Goal: Information Seeking & Learning: Learn about a topic

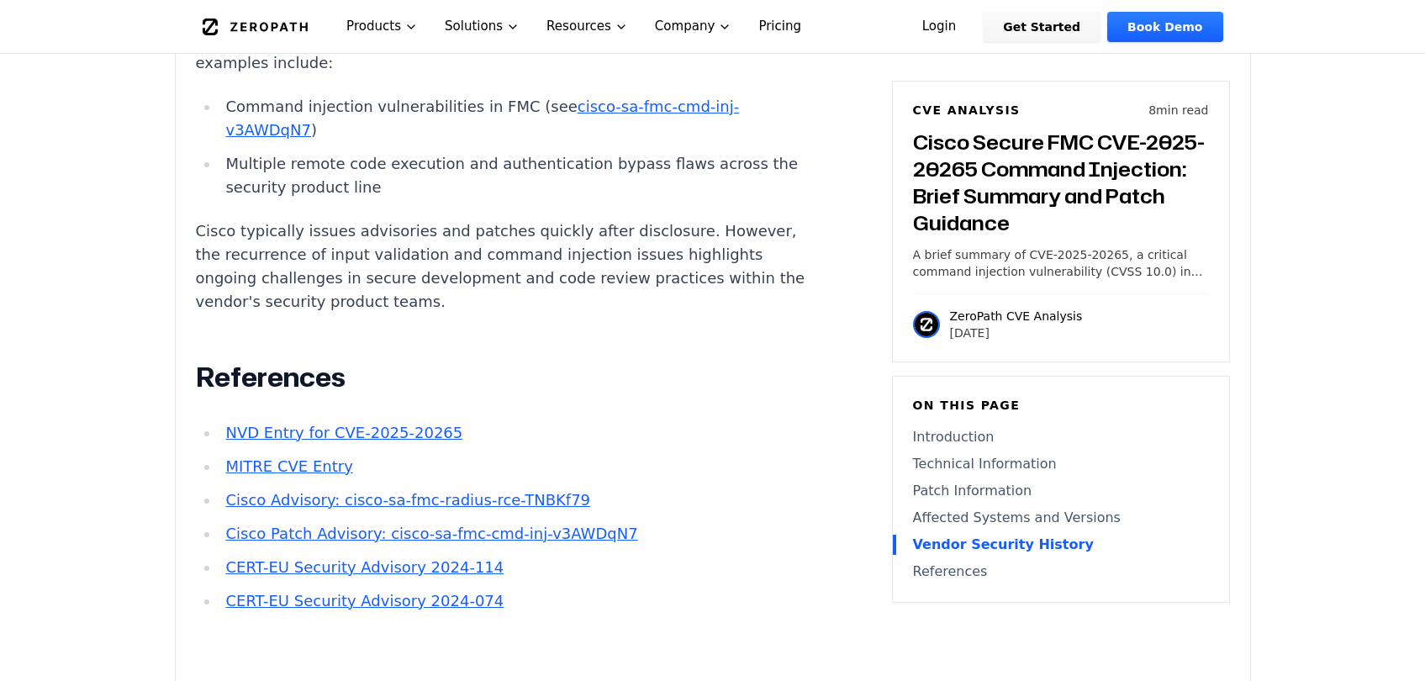
scroll to position [2614, 0]
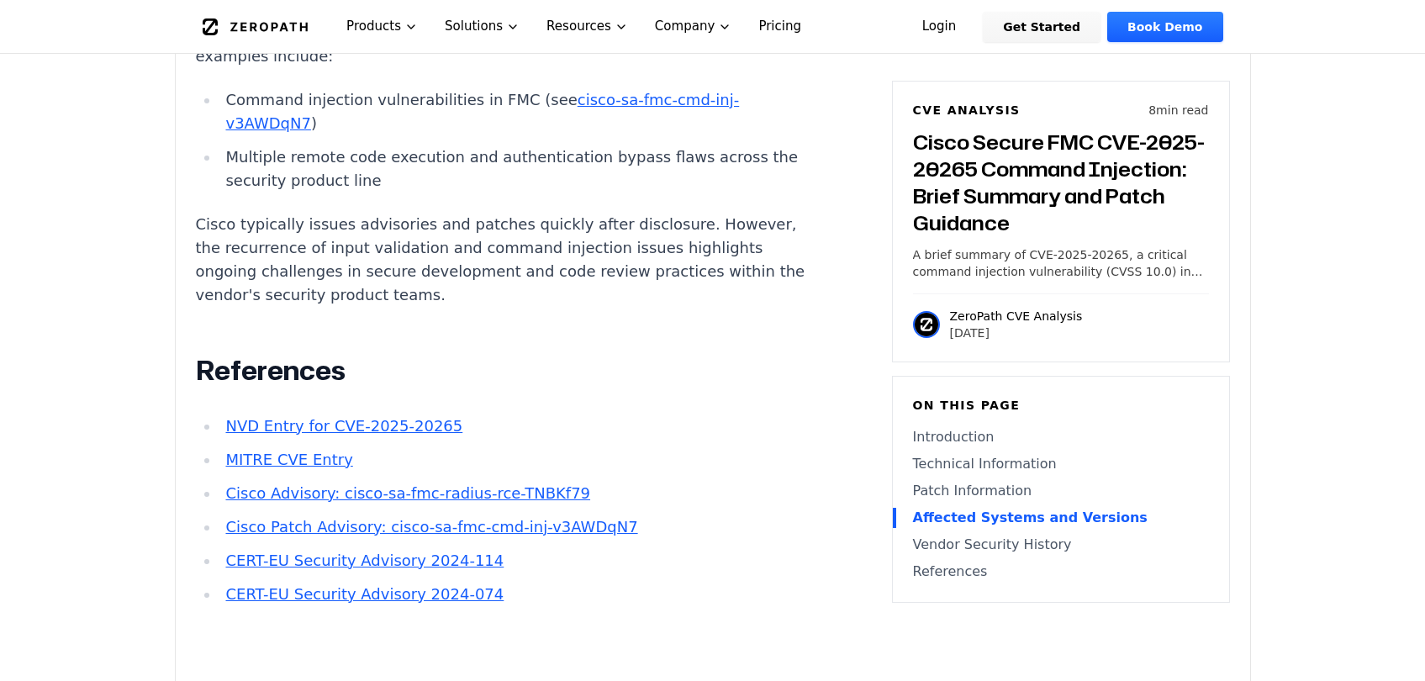
scroll to position [2033, 0]
